Goal: Complete application form: Complete application form

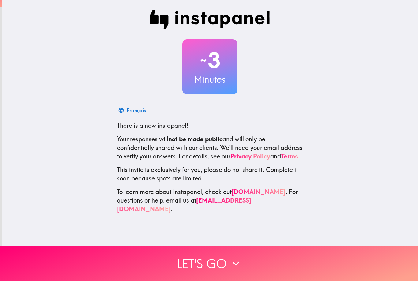
click at [315, 263] on button "Let's go" at bounding box center [209, 263] width 418 height 35
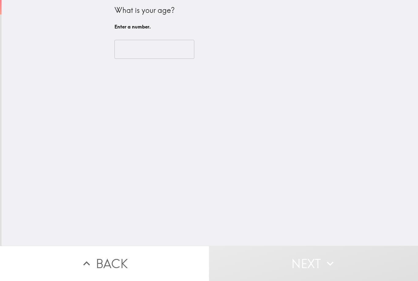
click at [134, 49] on input "number" at bounding box center [155, 49] width 80 height 19
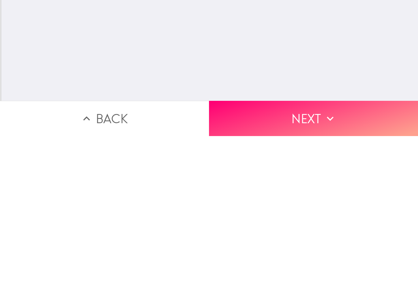
type input "60"
click at [360, 246] on button "Next" at bounding box center [313, 263] width 209 height 35
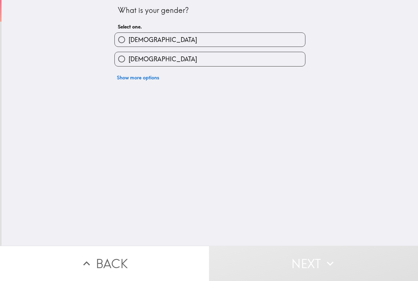
click at [116, 43] on input "[DEMOGRAPHIC_DATA]" at bounding box center [122, 40] width 14 height 14
radio input "true"
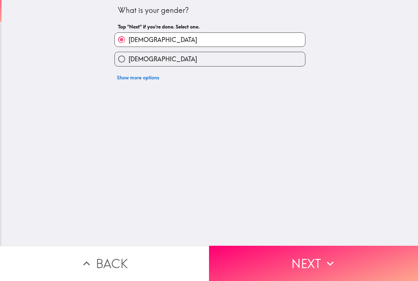
click at [353, 264] on button "Next" at bounding box center [313, 263] width 209 height 35
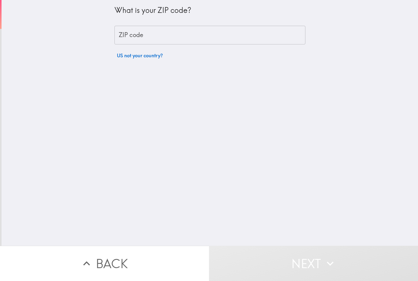
click at [127, 34] on div "ZIP code ZIP code" at bounding box center [210, 35] width 191 height 19
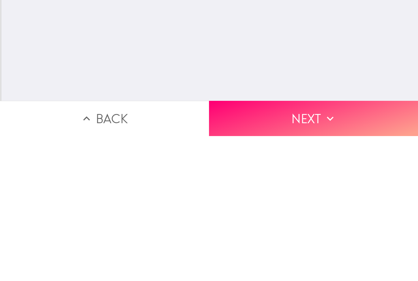
type input "77090"
click at [381, 246] on button "Next" at bounding box center [313, 263] width 209 height 35
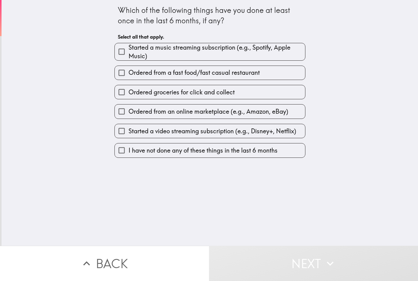
click at [122, 72] on input "Ordered from a fast food/fast casual restaurant" at bounding box center [122, 73] width 14 height 14
checkbox input "true"
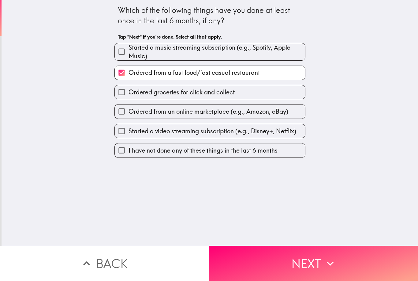
click at [120, 108] on input "Ordered from an online marketplace (e.g., Amazon, eBay)" at bounding box center [122, 111] width 14 height 14
checkbox input "true"
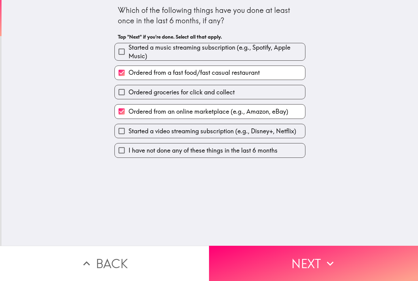
click at [251, 262] on button "Next" at bounding box center [313, 263] width 209 height 35
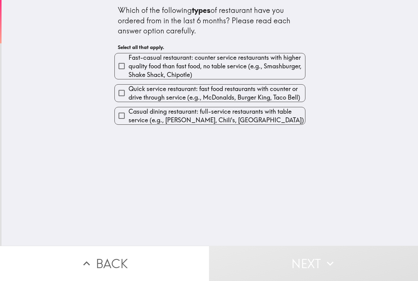
click at [119, 117] on input "Casual dining restaurant: full-service restaurants with table service (e.g., [P…" at bounding box center [122, 116] width 14 height 14
checkbox input "true"
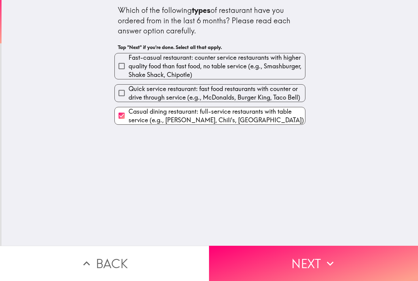
click at [123, 88] on input "Quick service restaurant: fast food restaurants with counter or drive through s…" at bounding box center [122, 93] width 14 height 14
checkbox input "true"
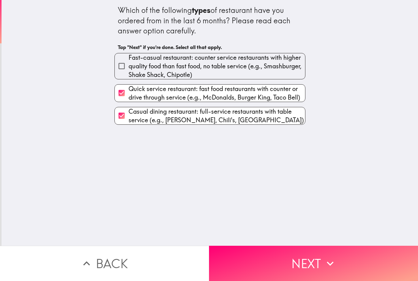
click at [121, 68] on input "Fast-casual restaurant: counter service restaurants with higher quality food th…" at bounding box center [122, 66] width 14 height 14
checkbox input "true"
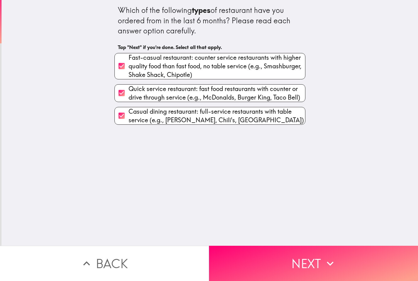
click at [254, 254] on button "Next" at bounding box center [313, 263] width 209 height 35
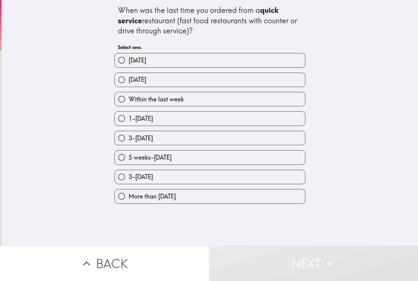
click at [128, 97] on input "Within the last week" at bounding box center [122, 99] width 14 height 14
radio input "true"
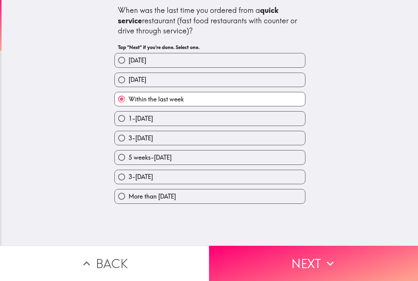
click at [264, 270] on button "Next" at bounding box center [313, 263] width 209 height 35
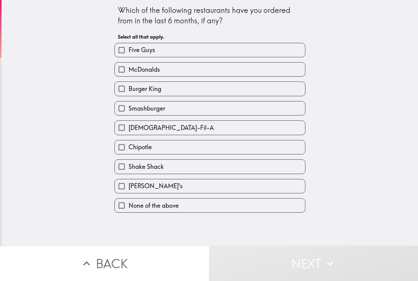
click at [126, 72] on input "McDonalds" at bounding box center [122, 69] width 14 height 14
checkbox input "true"
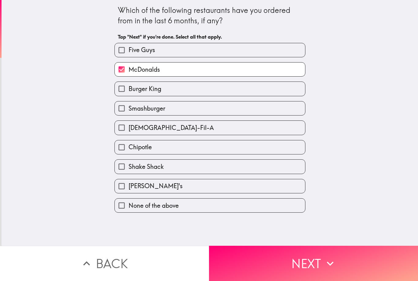
click at [243, 258] on button "Next" at bounding box center [313, 263] width 209 height 35
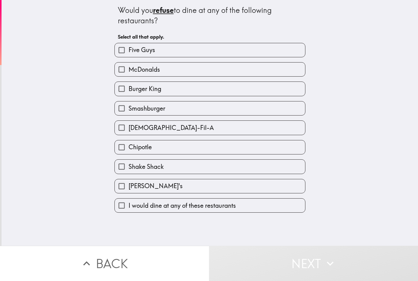
click at [158, 209] on span "I would dine at any of these restaurants" at bounding box center [182, 205] width 107 height 9
click at [129, 209] on input "I would dine at any of these restaurants" at bounding box center [122, 205] width 14 height 14
checkbox input "true"
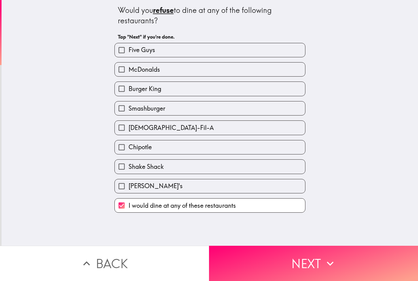
click at [252, 257] on button "Next" at bounding box center [313, 263] width 209 height 35
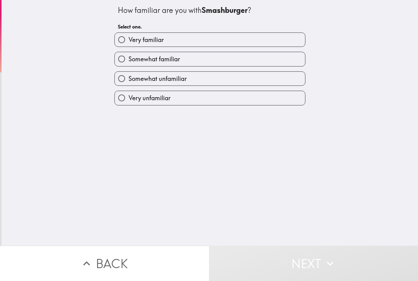
click at [121, 40] on input "Very familiar" at bounding box center [122, 40] width 14 height 14
radio input "true"
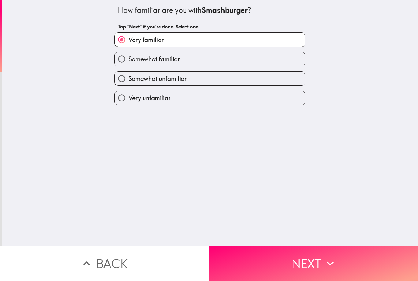
click at [249, 261] on button "Next" at bounding box center [313, 263] width 209 height 35
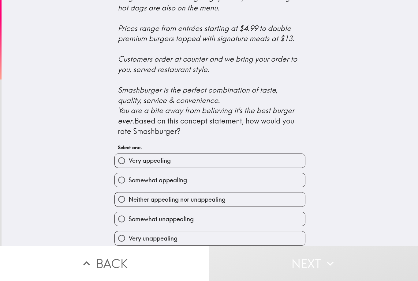
scroll to position [204, 0]
click at [121, 201] on input "Neither appealing nor unappealing" at bounding box center [122, 199] width 14 height 14
radio input "true"
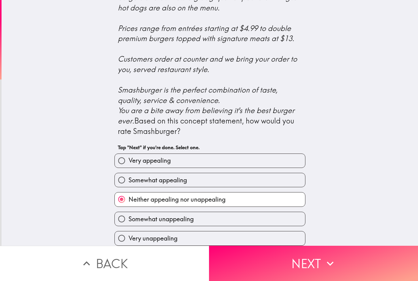
click at [255, 270] on button "Next" at bounding box center [313, 263] width 209 height 35
